Goal: Ask a question

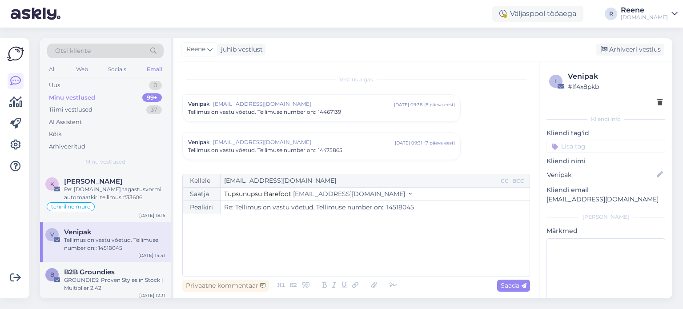
click at [96, 202] on div "tehniline mure" at bounding box center [105, 206] width 120 height 11
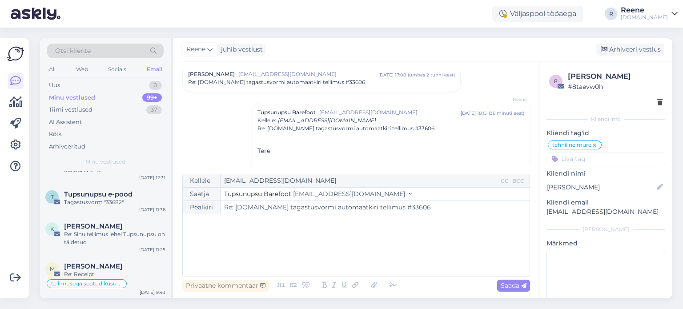
scroll to position [133, 0]
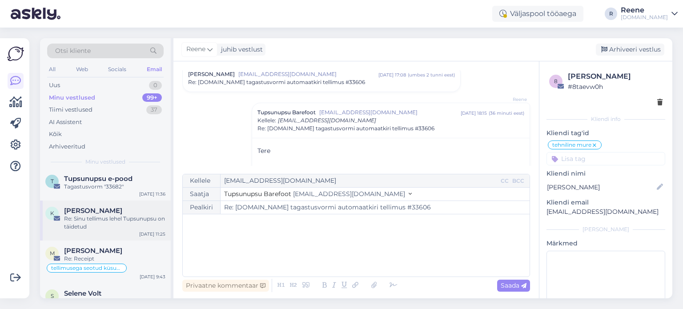
click at [91, 219] on div "Re: Sinu tellimus lehel Tupsunupsu on täidetud" at bounding box center [114, 223] width 101 height 16
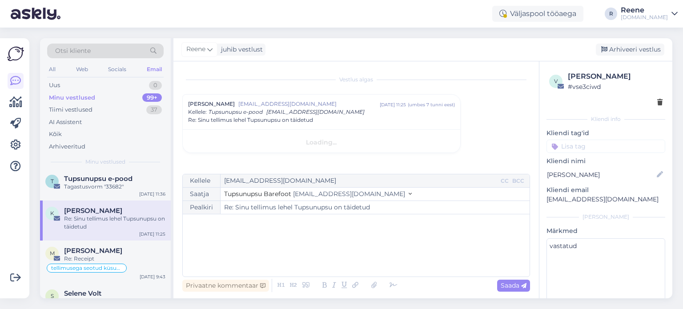
scroll to position [0, 0]
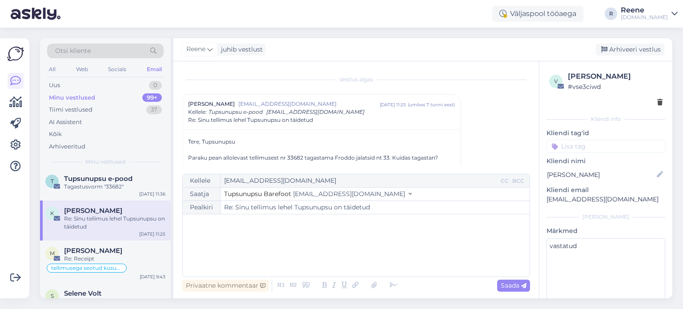
click at [600, 143] on input at bounding box center [606, 146] width 119 height 13
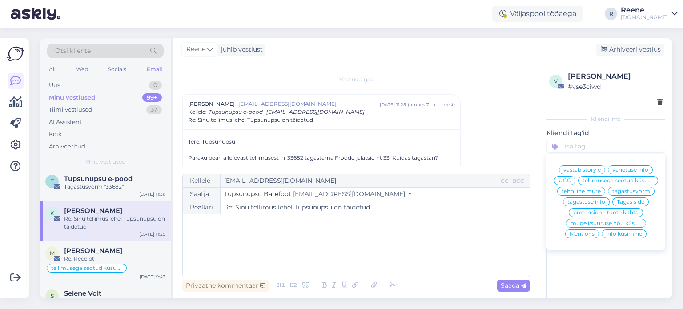
click at [594, 205] on span "tagastuse info" at bounding box center [587, 201] width 38 height 5
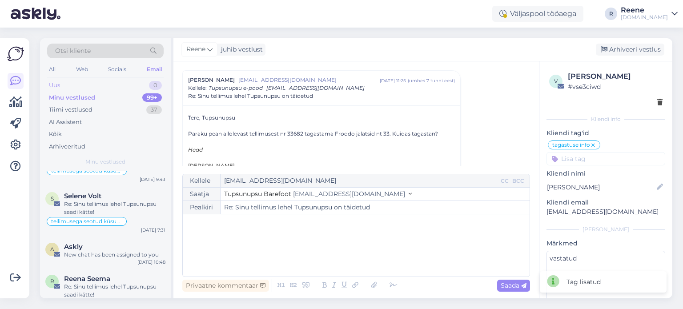
scroll to position [133, 0]
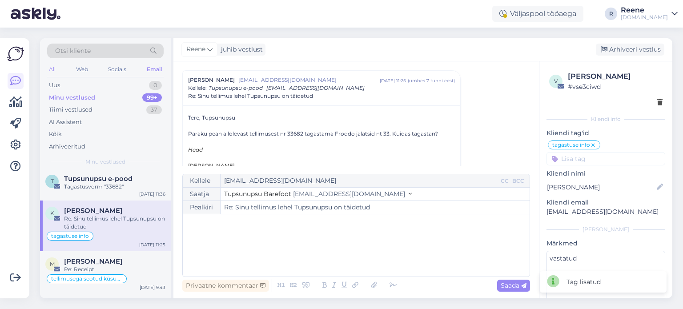
click at [52, 69] on div "All" at bounding box center [52, 70] width 10 height 12
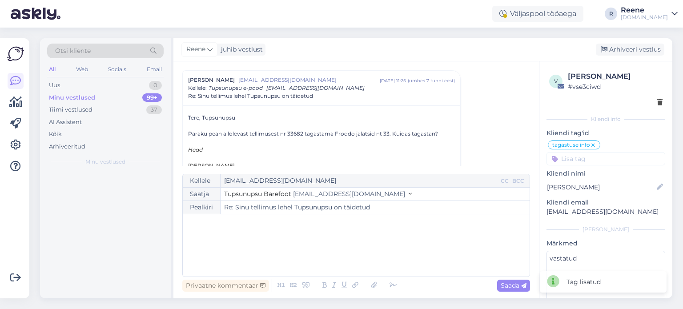
scroll to position [0, 0]
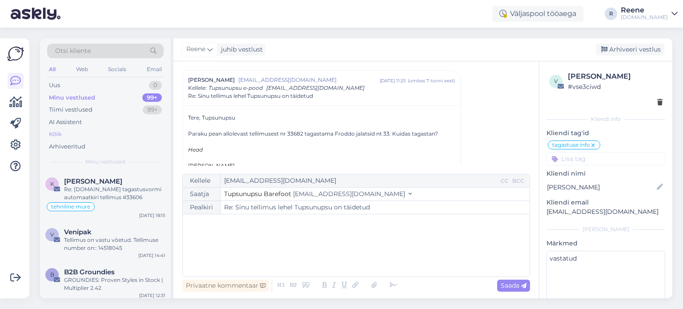
click at [56, 135] on div "Kõik" at bounding box center [55, 134] width 13 height 9
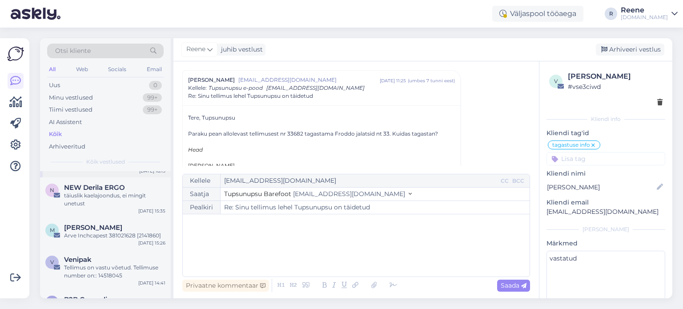
click at [105, 204] on div "täiuslik kaelajoondus, ei mingit unetust" at bounding box center [114, 200] width 101 height 16
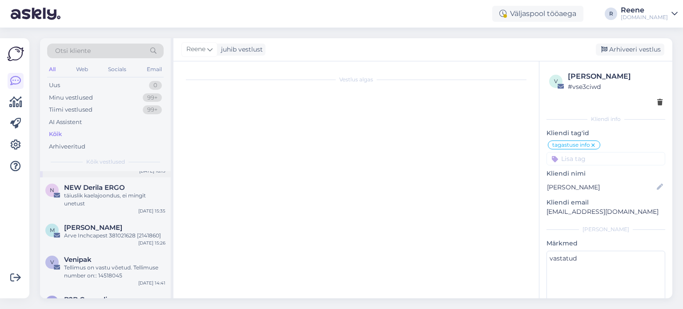
scroll to position [0, 0]
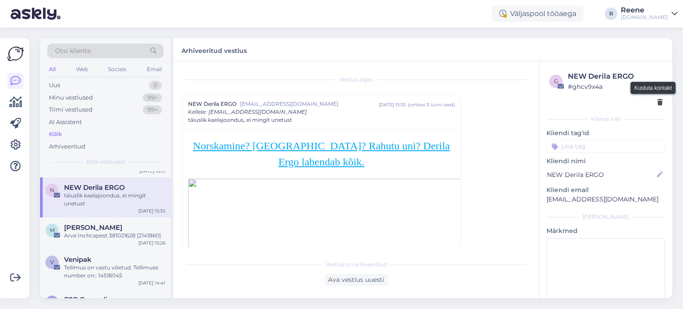
click at [657, 105] on icon at bounding box center [659, 103] width 5 height 6
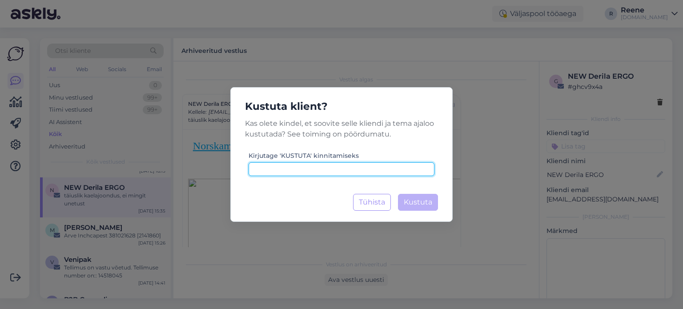
click at [308, 169] on input at bounding box center [342, 169] width 186 height 14
type input "kustuta"
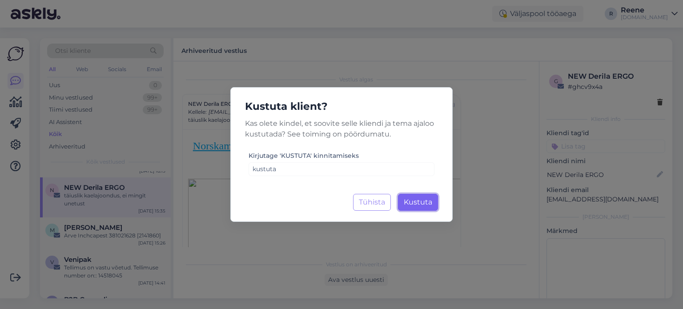
click at [423, 201] on button "Kustuta Laadimine..." at bounding box center [418, 202] width 40 height 17
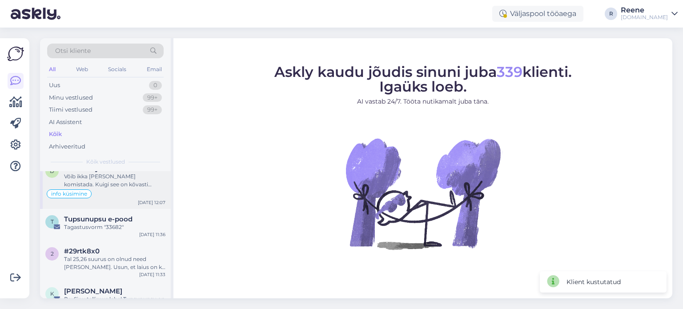
scroll to position [222, 0]
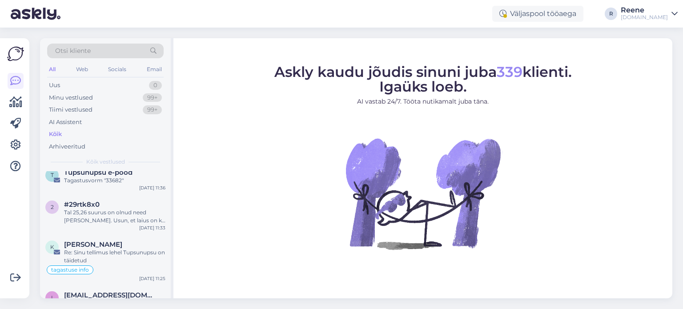
click at [98, 220] on div "Tal 25,26 suurus on olnud need [PERSON_NAME]. Usun, et laius on ka ok. Said kun…" at bounding box center [114, 217] width 101 height 16
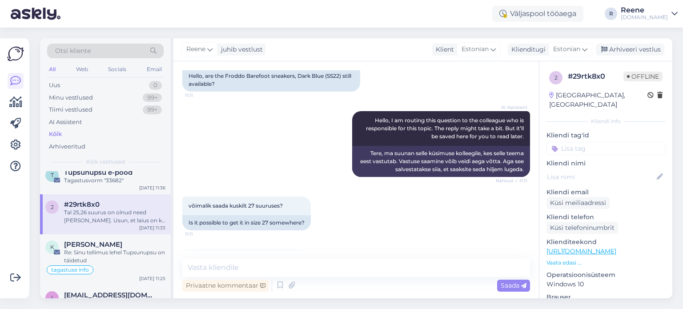
scroll to position [0, 0]
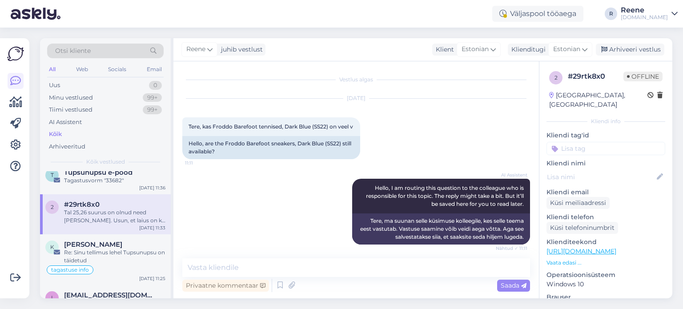
click at [600, 142] on input at bounding box center [606, 148] width 119 height 13
type input "inf"
click at [605, 180] on span "info küsimine" at bounding box center [606, 182] width 36 height 5
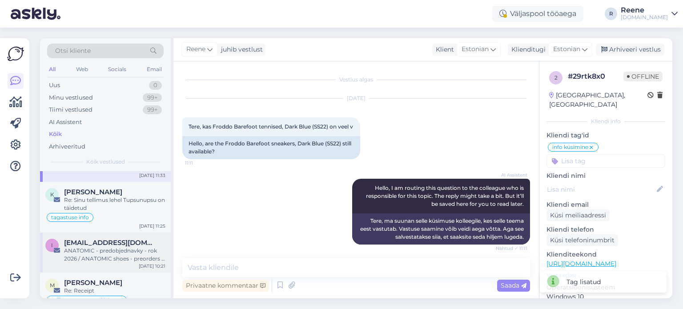
scroll to position [311, 0]
